Goal: Task Accomplishment & Management: Complete application form

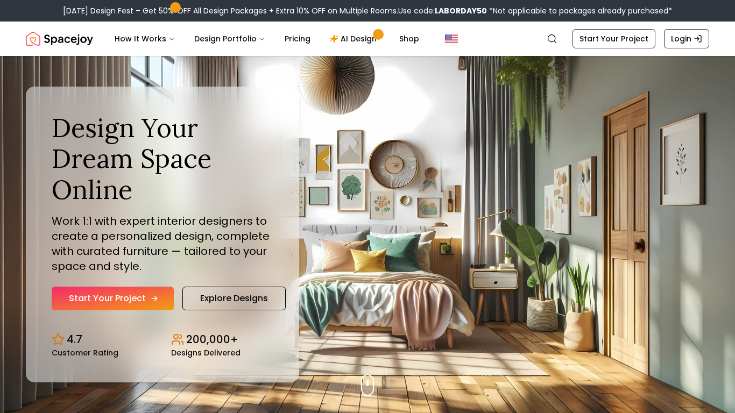
click at [115, 298] on link "Start Your Project" at bounding box center [113, 299] width 122 height 24
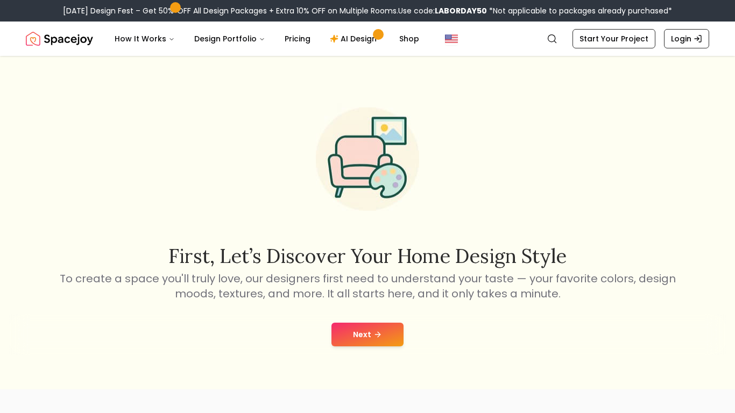
click at [373, 329] on button "Next" at bounding box center [367, 335] width 72 height 24
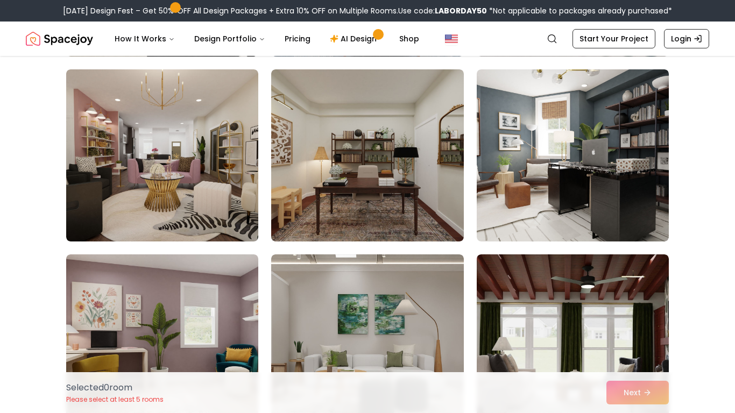
scroll to position [2458, 0]
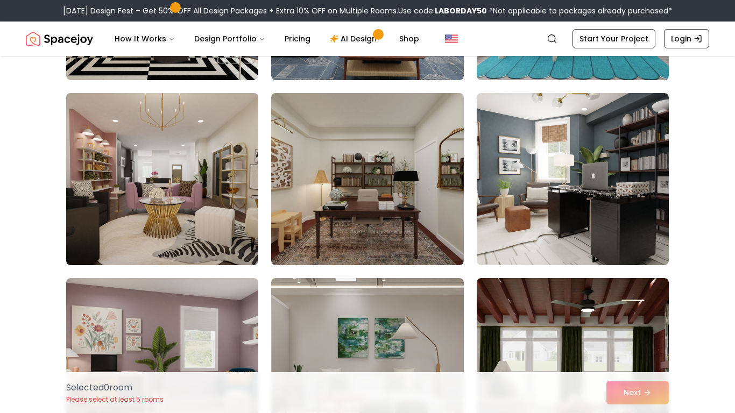
click at [198, 220] on img at bounding box center [162, 179] width 202 height 181
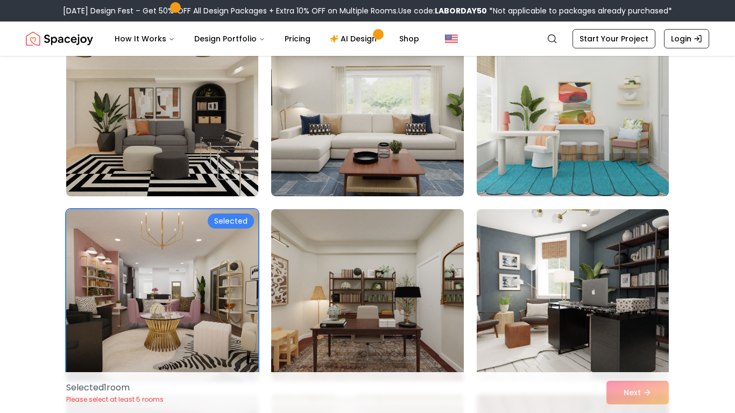
scroll to position [2341, 0]
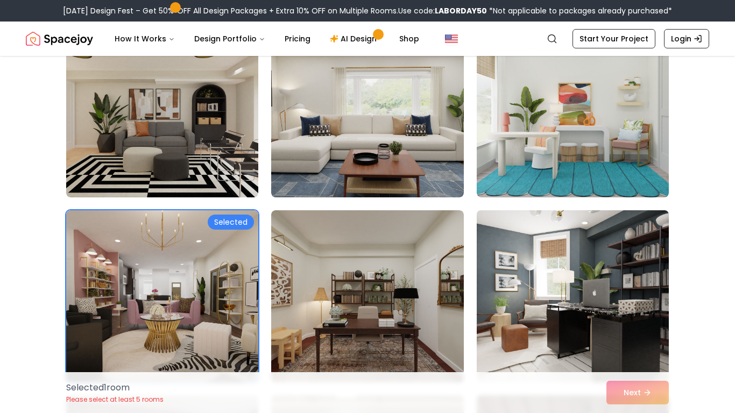
click at [567, 307] on img at bounding box center [573, 296] width 202 height 181
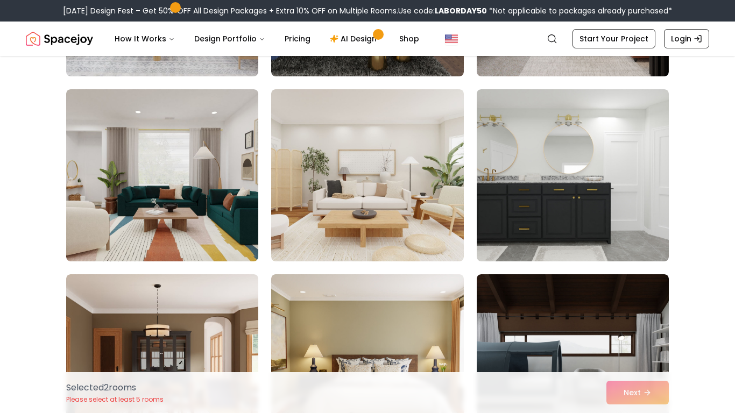
scroll to position [1351, 0]
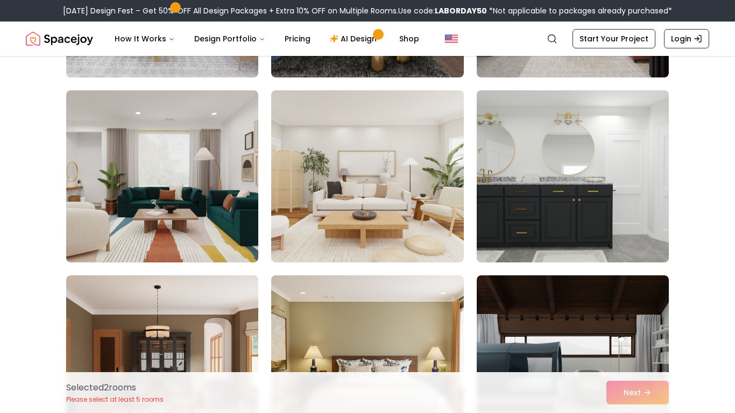
click at [563, 195] on img at bounding box center [573, 176] width 202 height 181
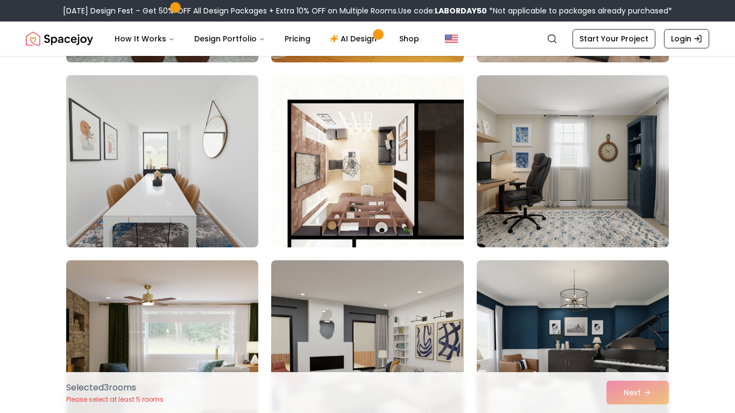
scroll to position [3770, 0]
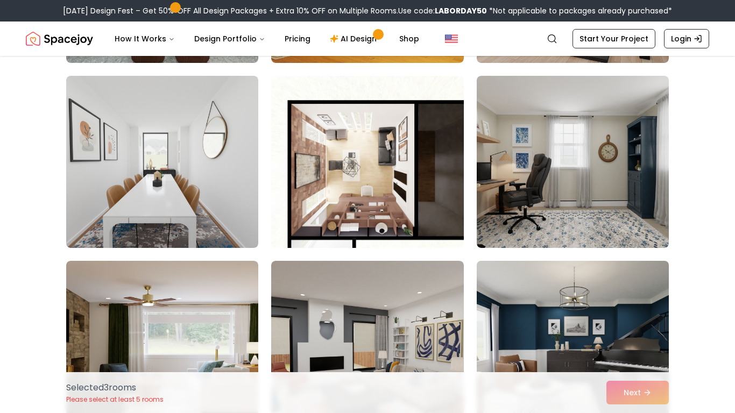
click at [563, 348] on img at bounding box center [573, 347] width 202 height 181
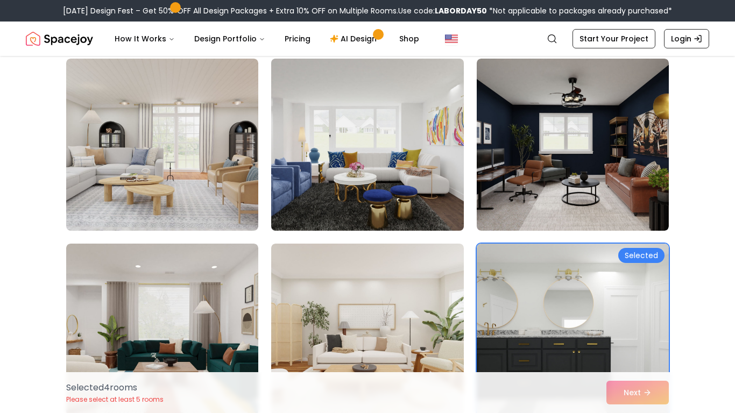
scroll to position [1195, 0]
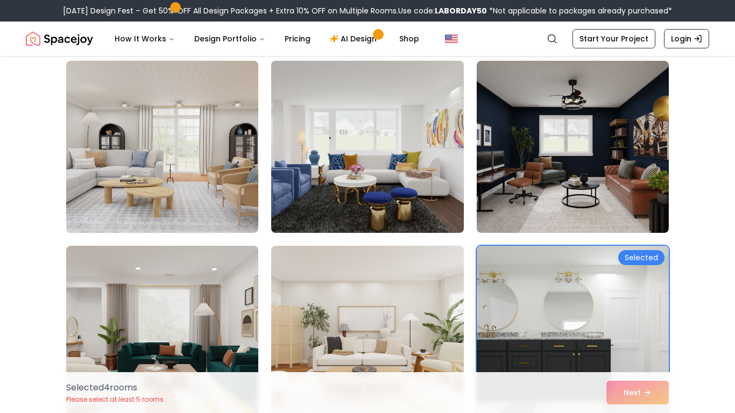
click at [412, 182] on img at bounding box center [367, 146] width 202 height 181
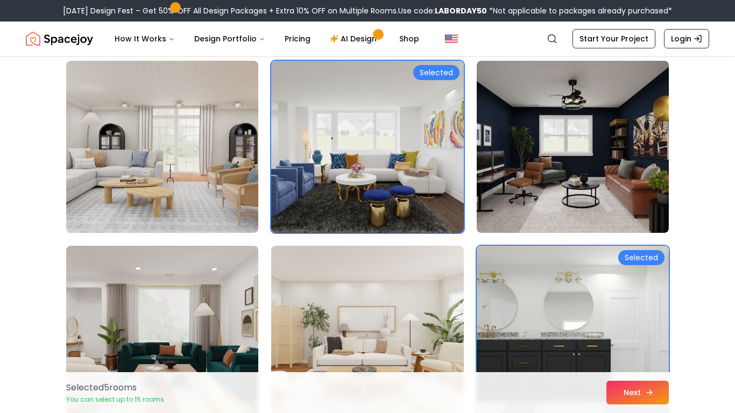
click at [629, 390] on button "Next" at bounding box center [637, 393] width 62 height 24
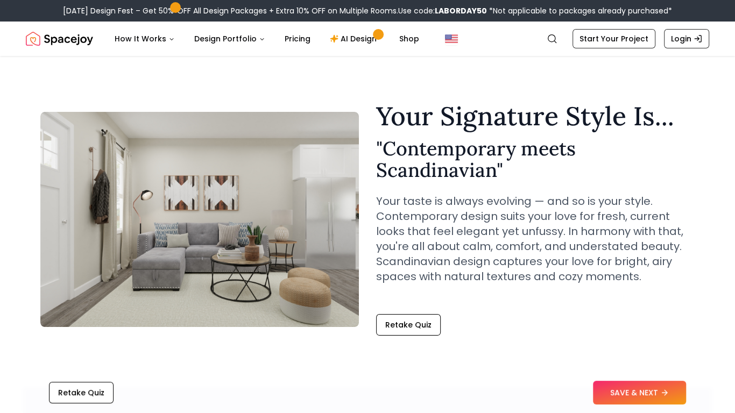
scroll to position [1, 0]
